Goal: Communication & Community: Participate in discussion

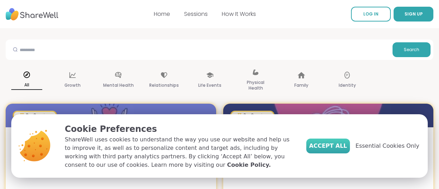
click at [334, 145] on span "Accept All" at bounding box center [328, 145] width 38 height 8
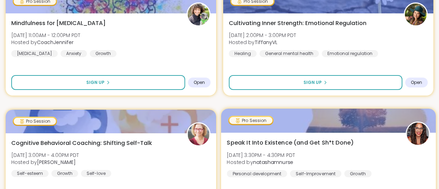
scroll to position [59, 0]
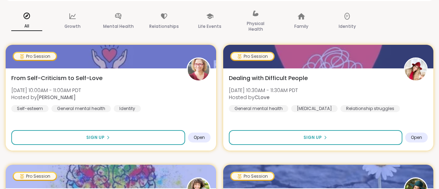
click at [27, 15] on icon at bounding box center [27, 16] width 6 height 6
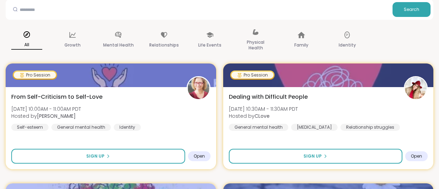
scroll to position [32, 0]
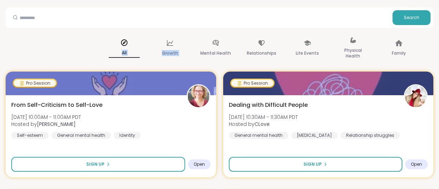
drag, startPoint x: 11, startPoint y: 42, endPoint x: 194, endPoint y: 37, distance: 182.6
click at [194, 37] on div "All Growth Mental Health Relationships Life Events Physical Health Family Ident…" at bounding box center [316, 48] width 427 height 35
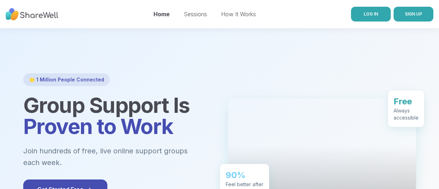
click at [380, 11] on link "LOG IN" at bounding box center [371, 14] width 40 height 15
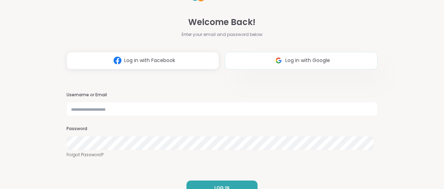
click at [306, 56] on button "Log in with Google" at bounding box center [301, 61] width 153 height 18
click at [285, 58] on span "Log in with Google" at bounding box center [307, 60] width 45 height 7
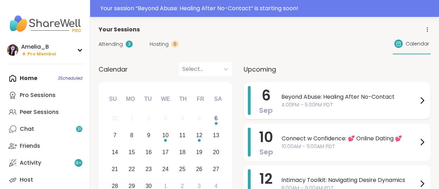
click at [307, 99] on span "Beyond Abuse: Healing After No-Contact" at bounding box center [349, 97] width 136 height 8
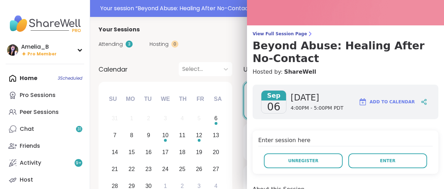
scroll to position [33, 0]
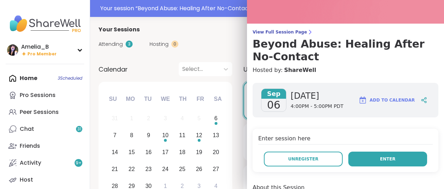
click at [361, 159] on button "Enter" at bounding box center [387, 158] width 79 height 15
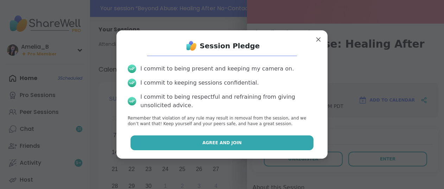
click at [277, 141] on button "Agree and Join" at bounding box center [221, 142] width 183 height 15
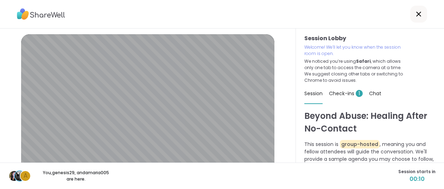
scroll to position [6, 0]
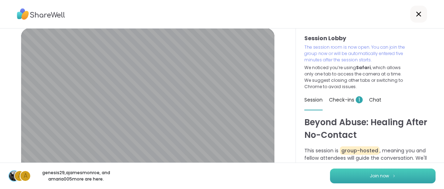
click at [381, 175] on span "Join now" at bounding box center [379, 175] width 19 height 6
